Goal: Check status: Check status

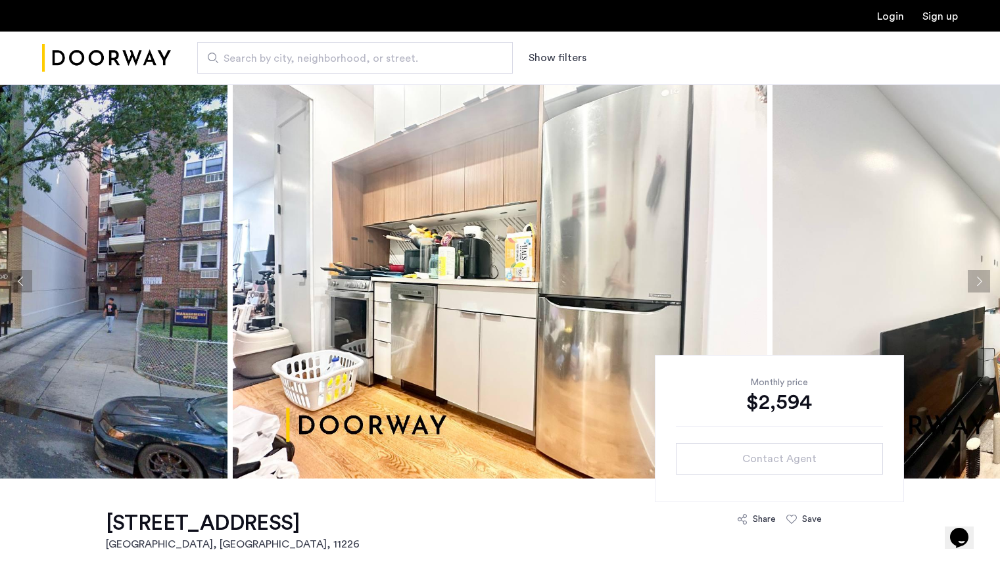
click at [888, 18] on link "Login" at bounding box center [890, 16] width 27 height 11
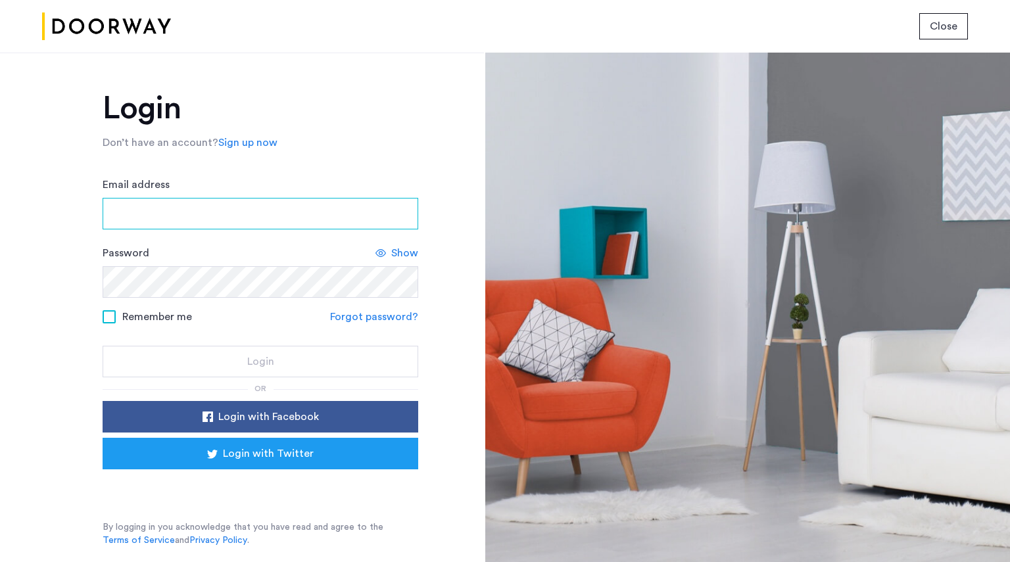
click at [221, 210] on input "Email address" at bounding box center [261, 214] width 316 height 32
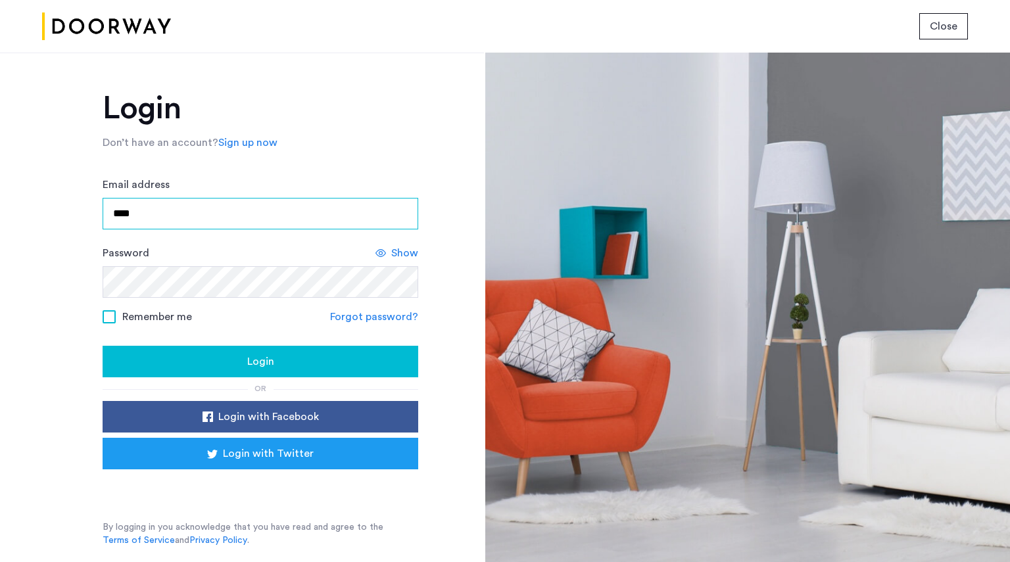
type input "**********"
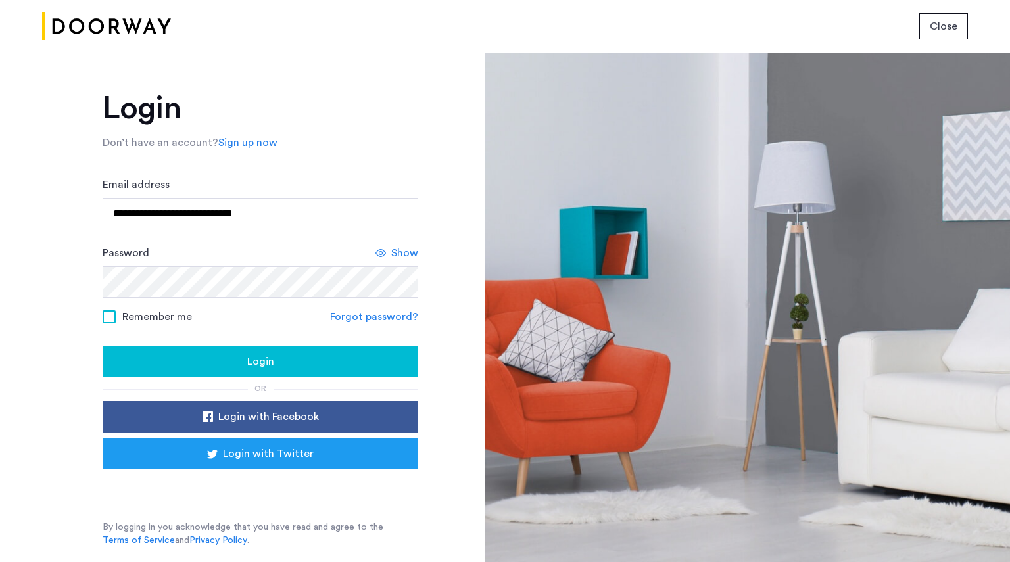
click at [388, 249] on div "Show" at bounding box center [396, 253] width 43 height 16
click at [275, 358] on div "Login" at bounding box center [260, 362] width 295 height 16
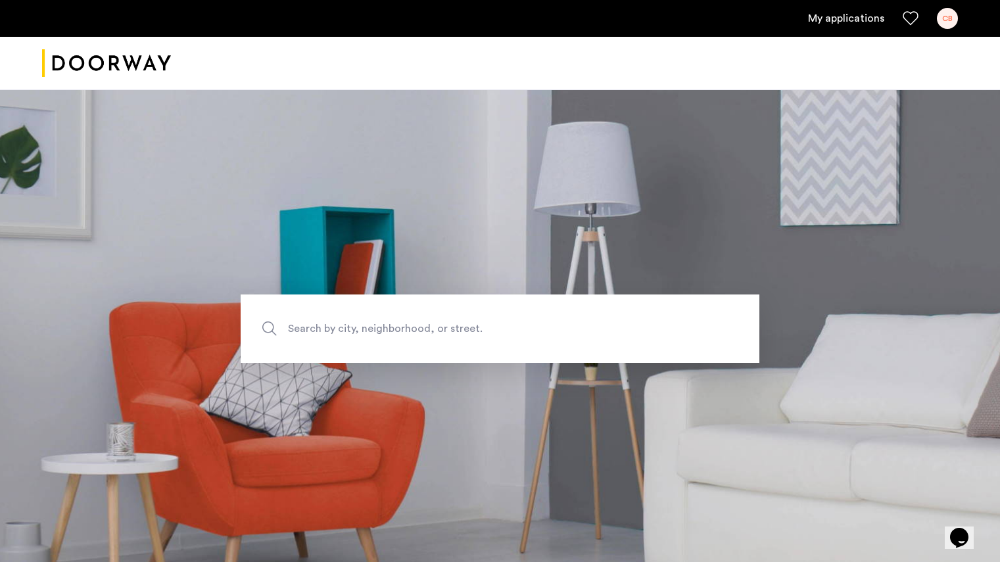
click at [947, 12] on div "CB" at bounding box center [947, 18] width 21 height 21
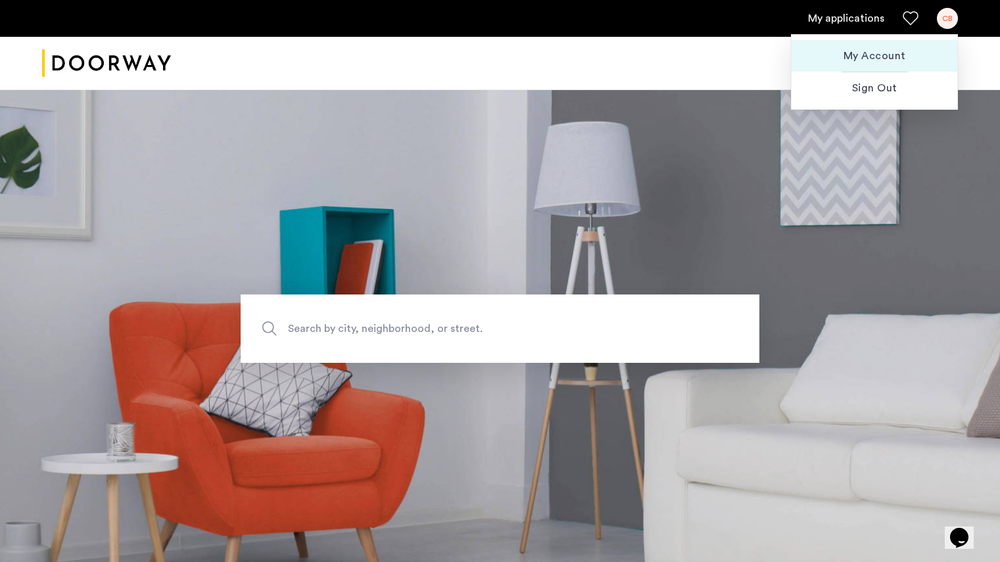
click at [882, 50] on span "My Account" at bounding box center [874, 56] width 145 height 16
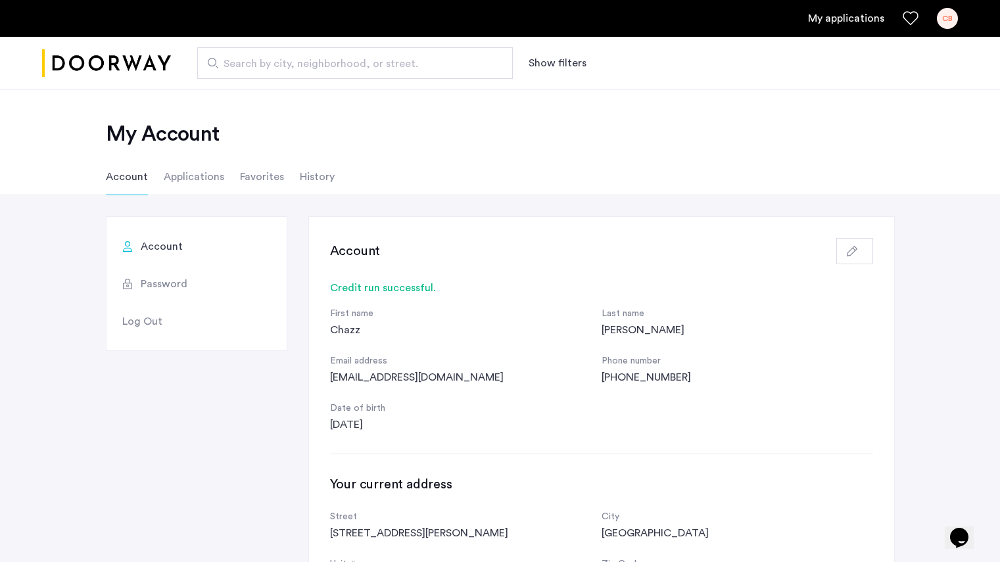
click at [204, 176] on li "Applications" at bounding box center [194, 176] width 60 height 37
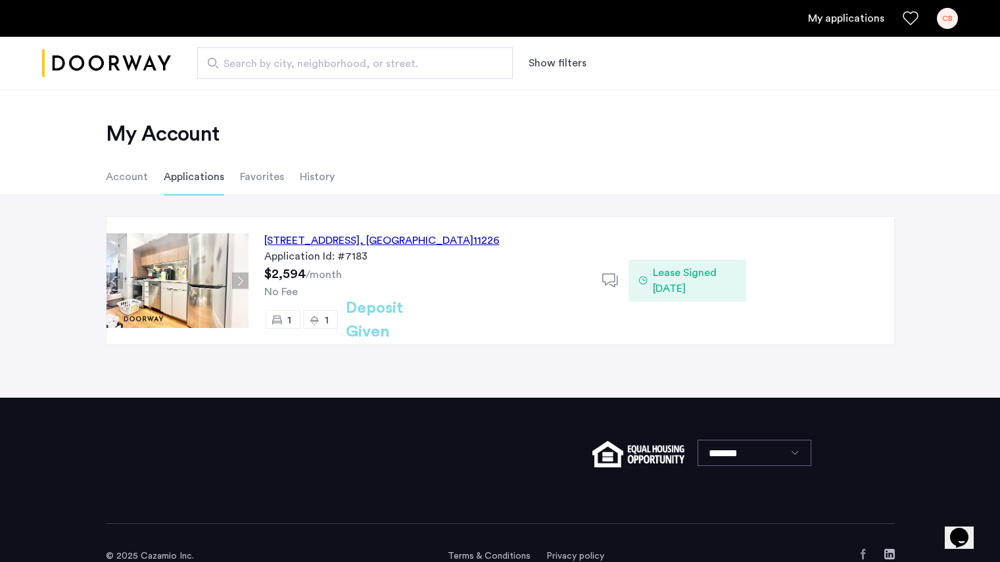
click at [354, 237] on div "250 Lenox Road, Unit 7C, Brooklyn , NY 11226" at bounding box center [381, 241] width 235 height 16
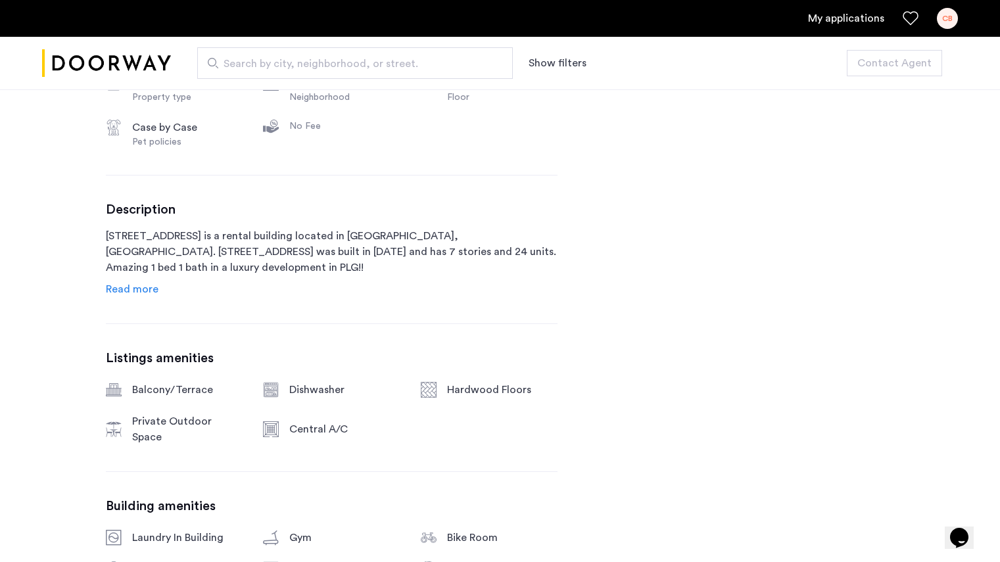
scroll to position [587, 0]
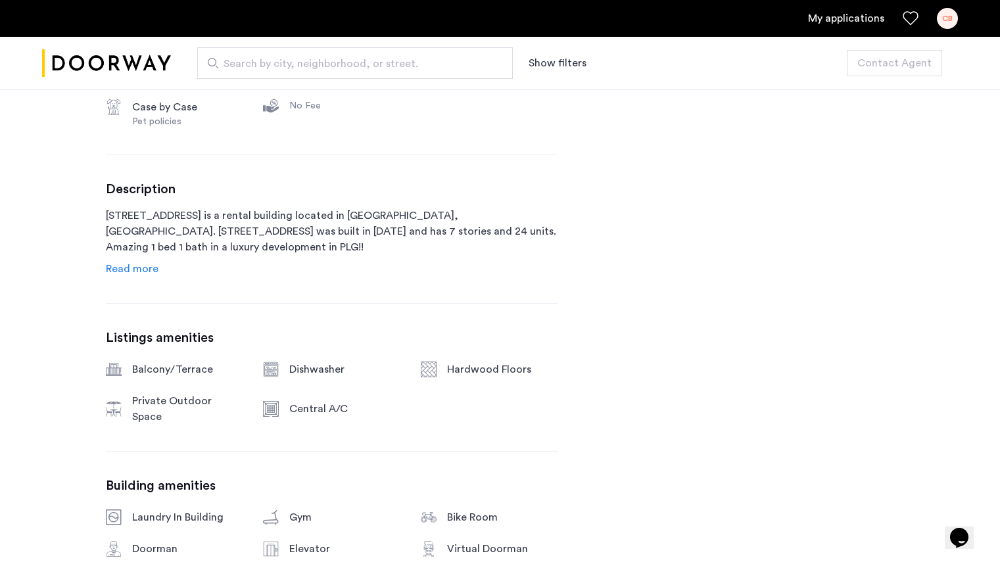
click at [130, 274] on span "Read more" at bounding box center [132, 269] width 53 height 11
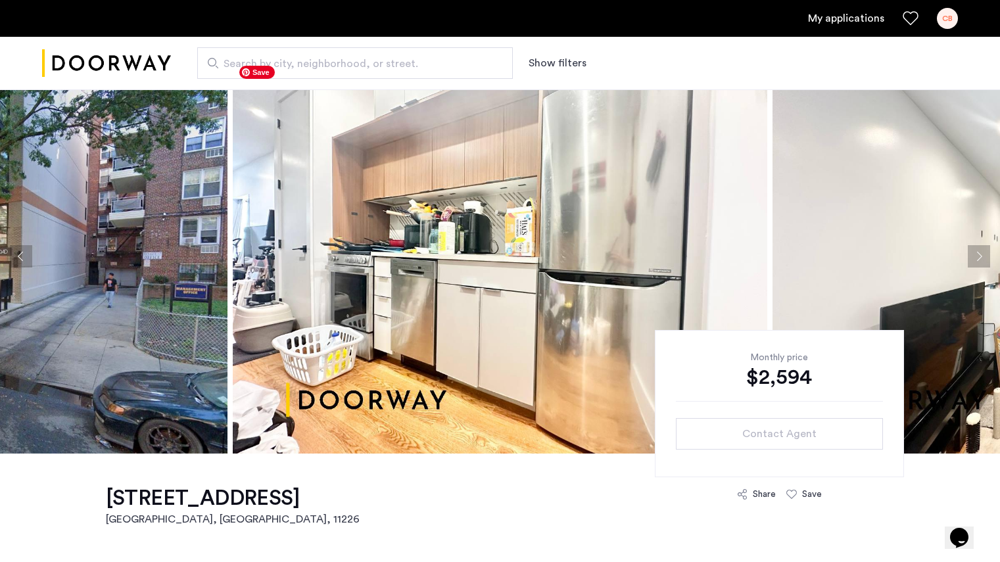
scroll to position [28, 0]
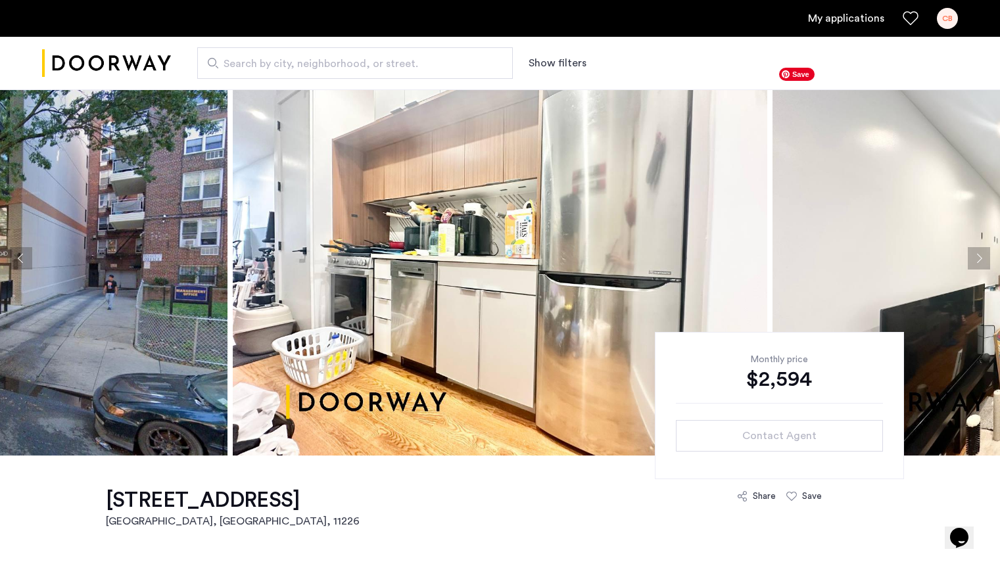
click at [979, 254] on button "Next apartment" at bounding box center [979, 258] width 22 height 22
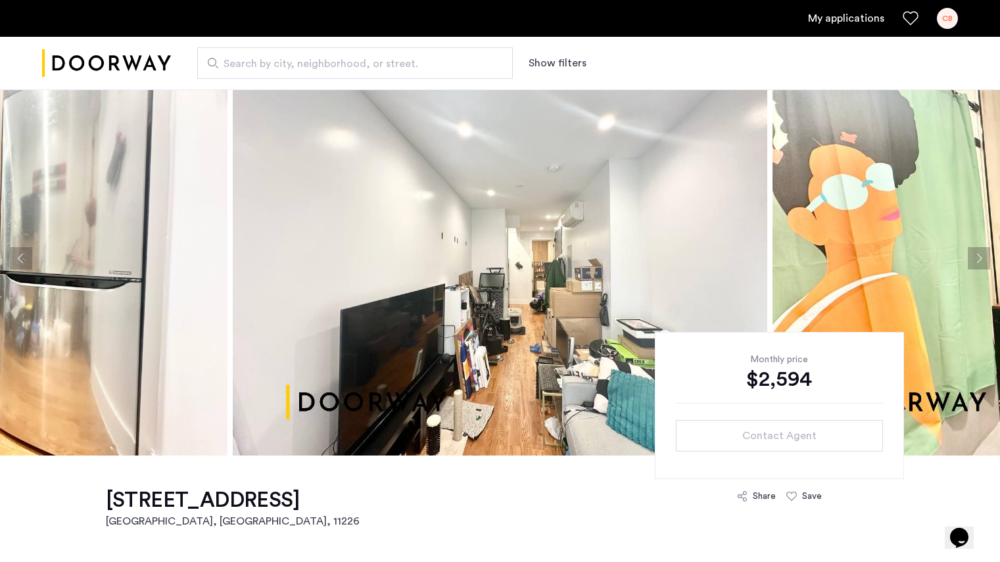
click at [978, 256] on button "Next apartment" at bounding box center [979, 258] width 22 height 22
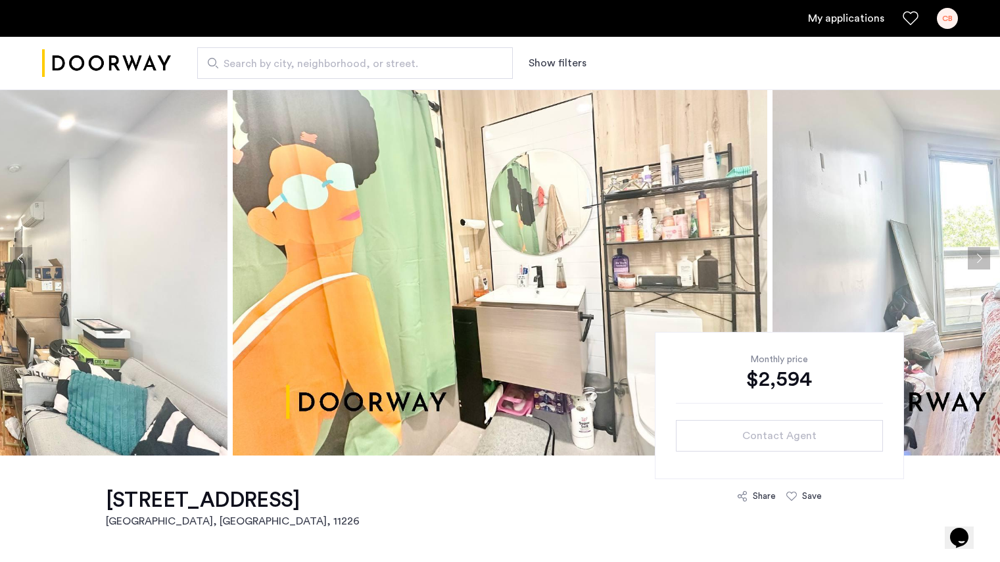
click at [977, 256] on button "Next apartment" at bounding box center [979, 258] width 22 height 22
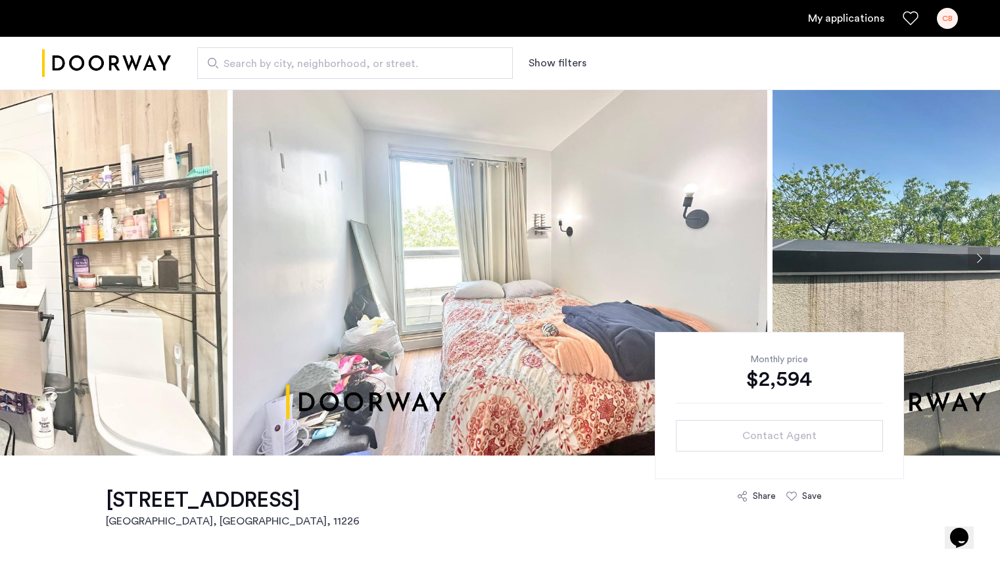
click at [977, 256] on button "Next apartment" at bounding box center [979, 258] width 22 height 22
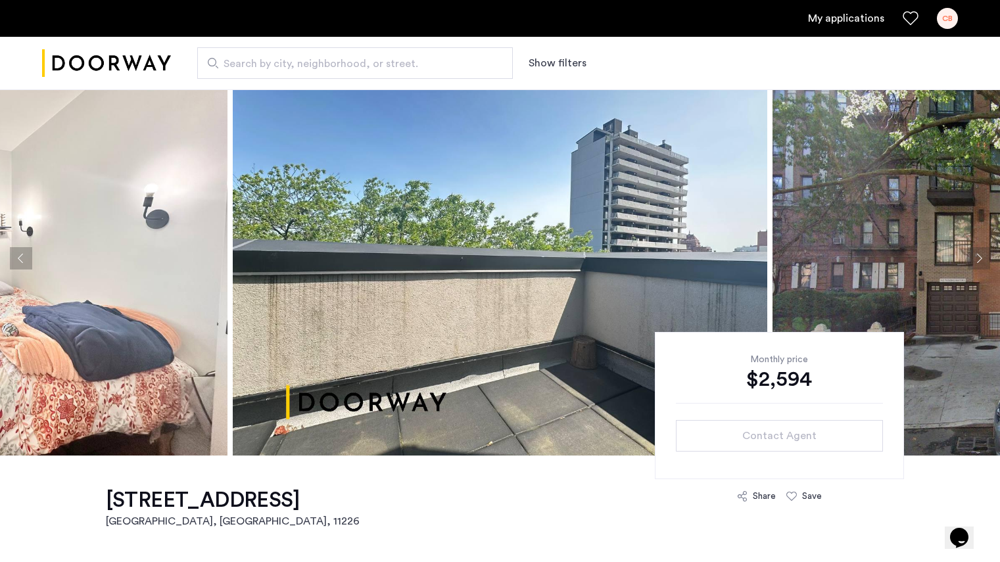
click at [24, 258] on button "Previous apartment" at bounding box center [21, 258] width 22 height 22
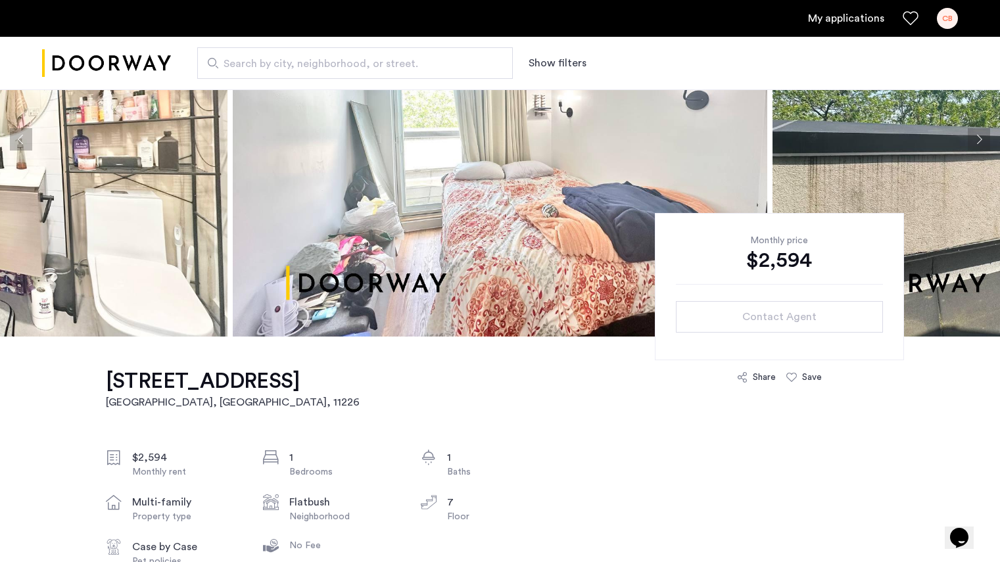
scroll to position [0, 0]
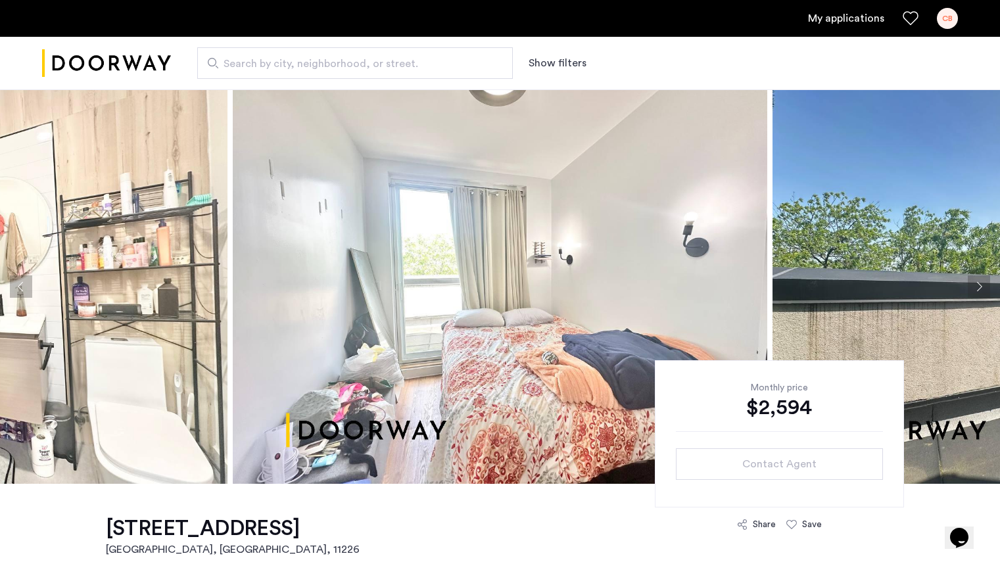
click at [844, 22] on link "My applications" at bounding box center [846, 19] width 76 height 16
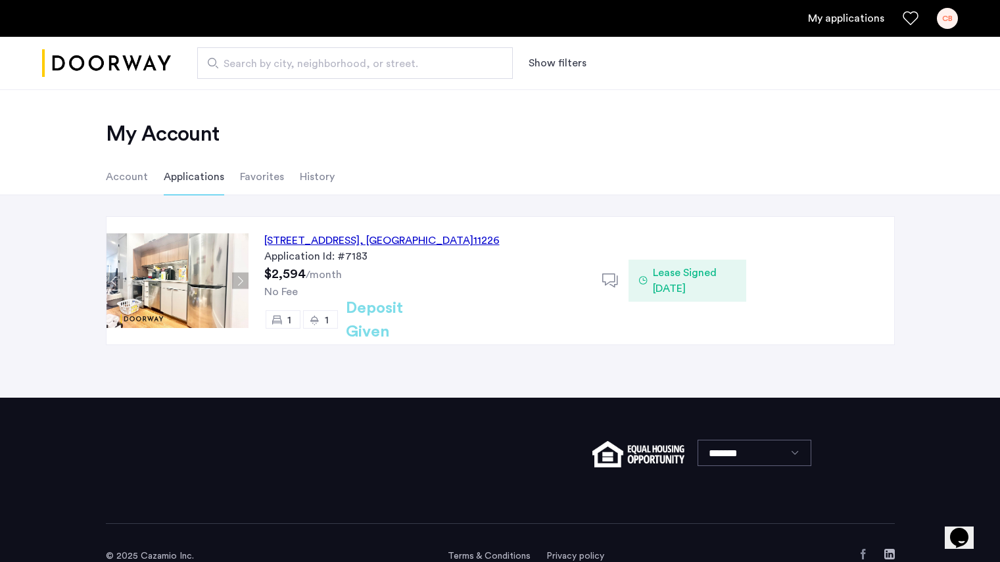
click at [393, 320] on h2 "Deposit Given" at bounding box center [398, 320] width 105 height 47
click at [390, 237] on div "250 Lenox Road, Unit 7C, Brooklyn , NY 11226" at bounding box center [381, 241] width 235 height 16
click at [686, 285] on span "Lease Signed [DATE]" at bounding box center [694, 281] width 83 height 32
click at [615, 279] on use at bounding box center [610, 281] width 16 height 14
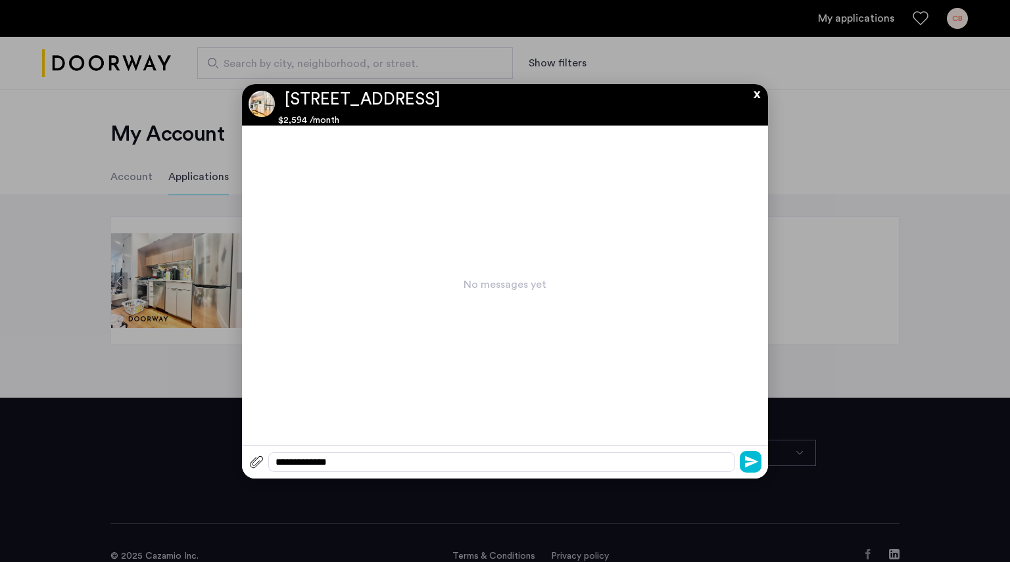
click at [754, 97] on button "x" at bounding box center [754, 91] width 20 height 14
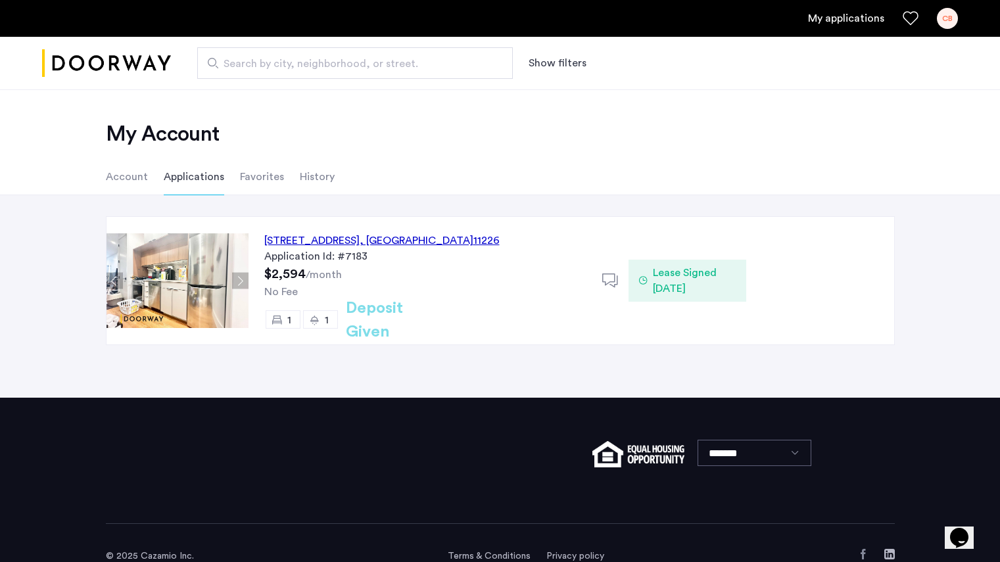
click at [365, 320] on h2 "Deposit Given" at bounding box center [398, 320] width 105 height 47
